Goal: Information Seeking & Learning: Learn about a topic

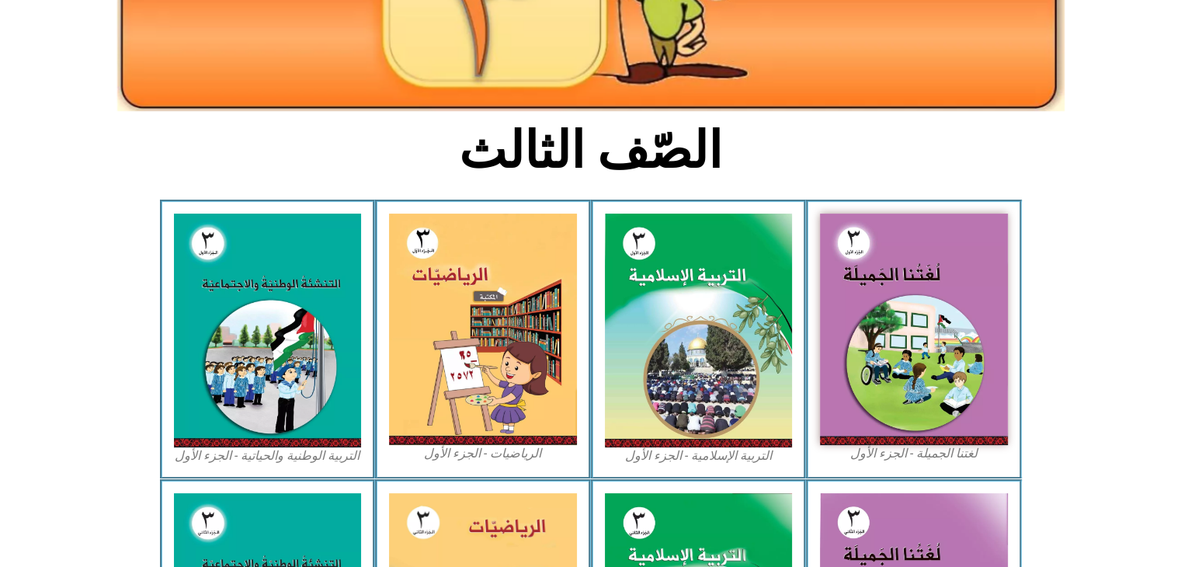
scroll to position [311, 0]
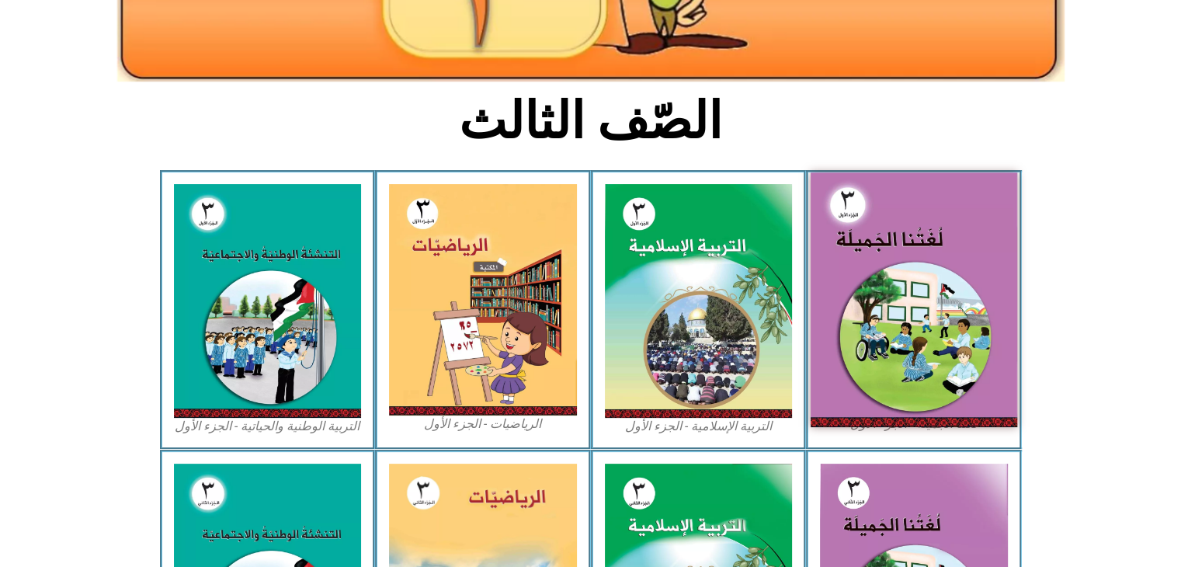
click at [994, 255] on img at bounding box center [914, 299] width 207 height 254
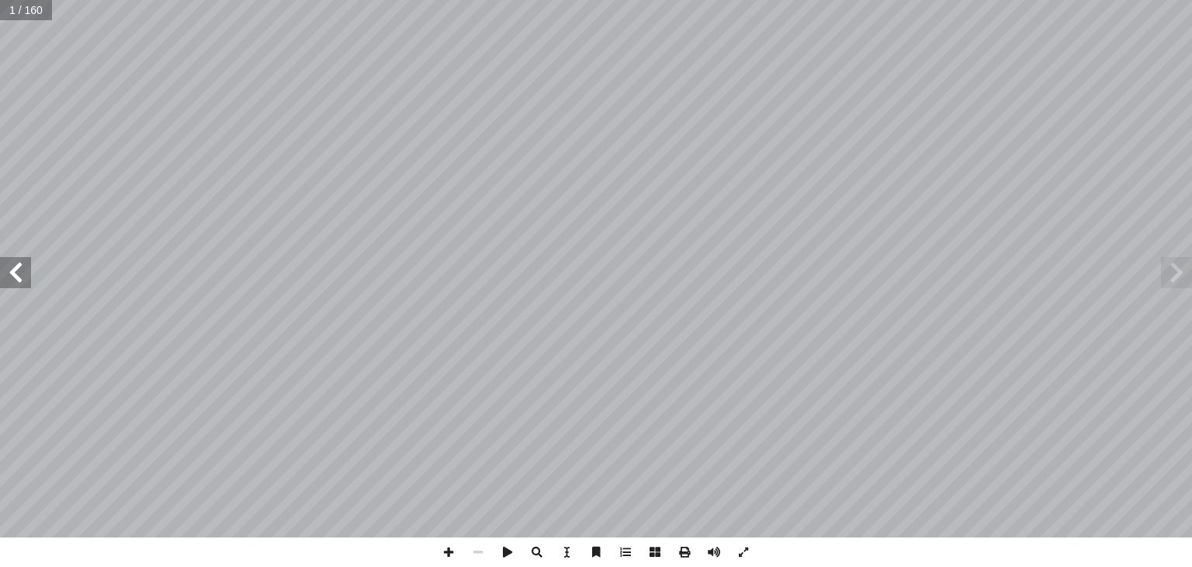
click at [28, 271] on span at bounding box center [15, 272] width 31 height 31
click at [28, 268] on span at bounding box center [15, 272] width 31 height 31
click at [25, 269] on span at bounding box center [15, 272] width 31 height 31
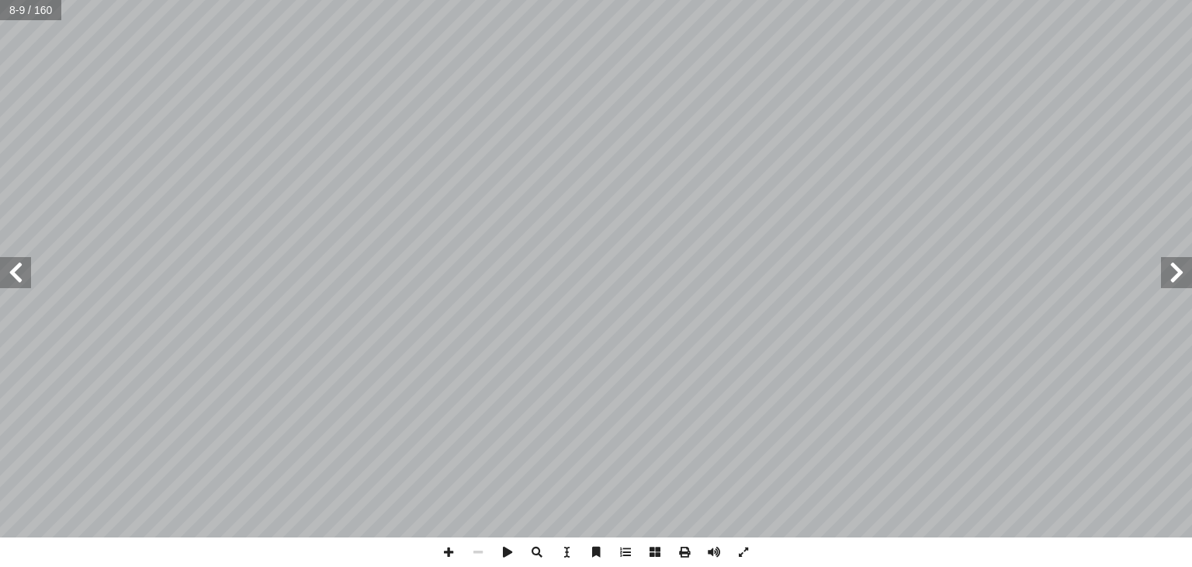
click at [25, 274] on span at bounding box center [15, 272] width 31 height 31
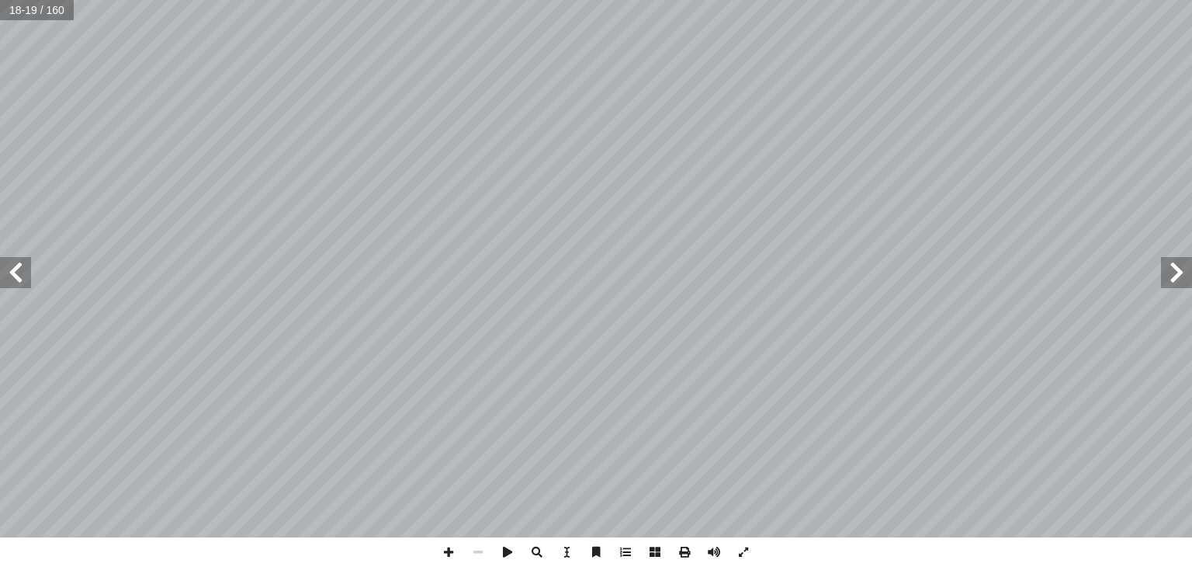
click at [25, 274] on span at bounding box center [15, 272] width 31 height 31
drag, startPoint x: 28, startPoint y: 266, endPoint x: 18, endPoint y: 259, distance: 12.3
click at [18, 259] on span at bounding box center [15, 272] width 31 height 31
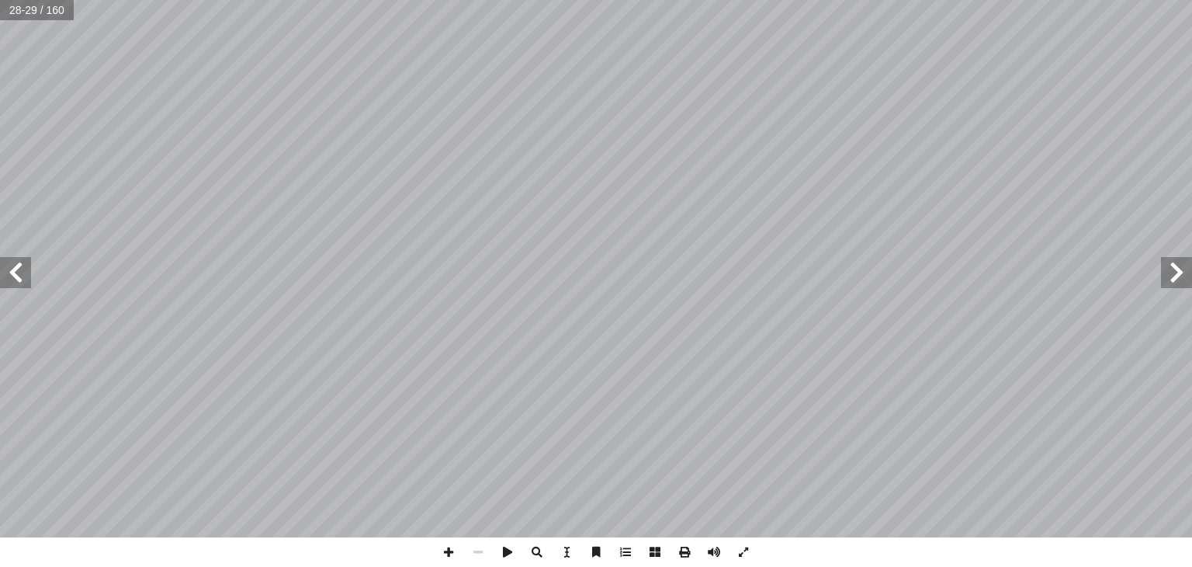
click at [21, 265] on span at bounding box center [15, 272] width 31 height 31
click at [30, 276] on span at bounding box center [15, 272] width 31 height 31
click at [1182, 271] on span at bounding box center [1176, 272] width 31 height 31
